Goal: Find specific page/section: Find specific page/section

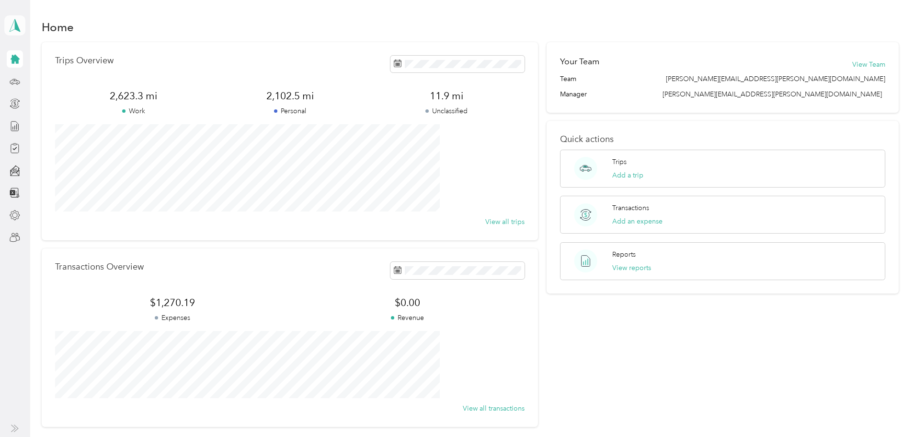
drag, startPoint x: 21, startPoint y: 29, endPoint x: 2, endPoint y: 26, distance: 18.9
click at [19, 28] on icon at bounding box center [15, 25] width 14 height 13
click at [48, 81] on div "Team dashboard" at bounding box center [38, 79] width 51 height 10
